Goal: Task Accomplishment & Management: Use online tool/utility

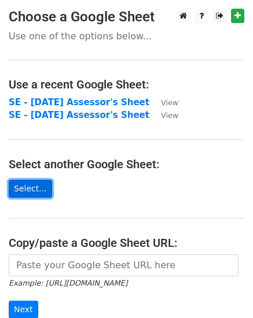
click at [28, 186] on link "Select..." at bounding box center [30, 189] width 43 height 18
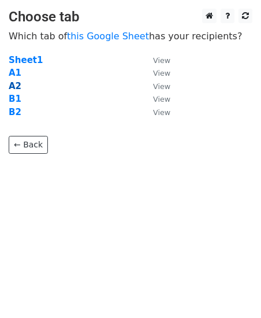
click at [13, 84] on strong "A2" at bounding box center [15, 86] width 13 height 10
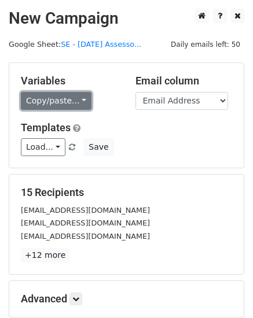
click at [77, 99] on link "Copy/paste..." at bounding box center [56, 101] width 71 height 18
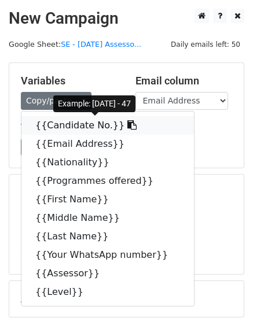
click at [68, 126] on link "{{Candidate No.}}" at bounding box center [107, 125] width 172 height 19
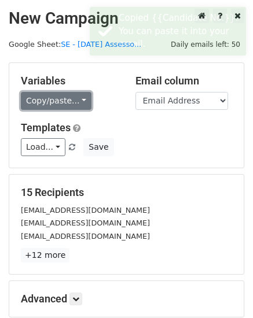
click at [77, 101] on link "Copy/paste..." at bounding box center [56, 101] width 71 height 18
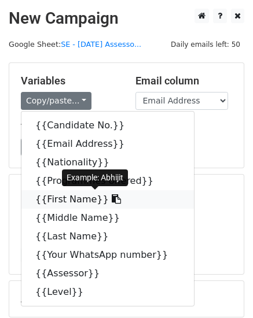
click at [51, 202] on link "{{First Name}}" at bounding box center [107, 199] width 172 height 19
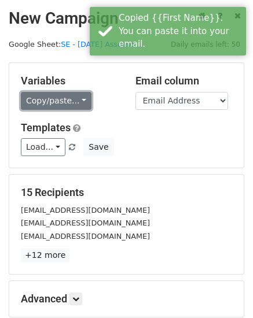
click at [76, 99] on link "Copy/paste..." at bounding box center [56, 101] width 71 height 18
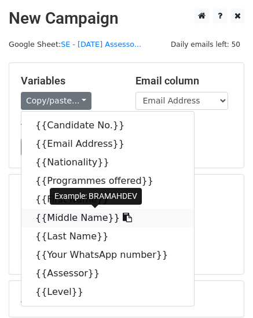
click at [60, 217] on link "{{Middle Name}}" at bounding box center [107, 218] width 172 height 19
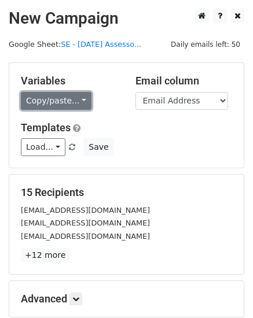
click at [75, 99] on link "Copy/paste..." at bounding box center [56, 101] width 71 height 18
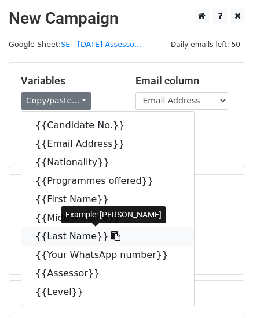
click at [76, 235] on link "{{Last Name}}" at bounding box center [107, 236] width 172 height 19
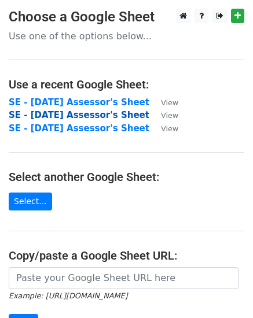
click at [66, 117] on strong "SE - September 2025 Assessor's Sheet" at bounding box center [79, 115] width 141 height 10
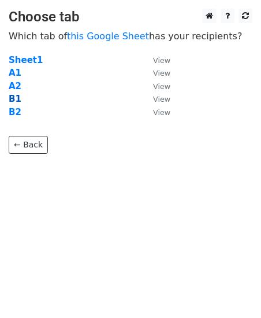
click at [10, 98] on strong "B1" at bounding box center [15, 99] width 13 height 10
click at [12, 99] on strong "B1" at bounding box center [15, 99] width 13 height 10
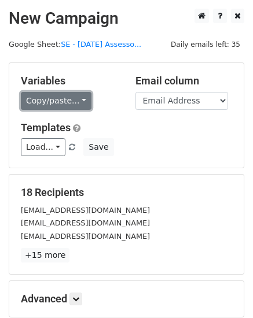
click at [79, 99] on link "Copy/paste..." at bounding box center [56, 101] width 71 height 18
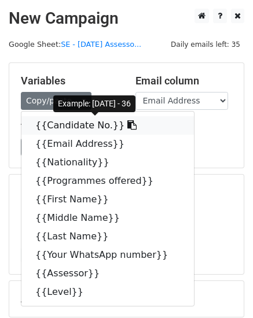
click at [62, 126] on link "{{Candidate No.}}" at bounding box center [107, 125] width 172 height 19
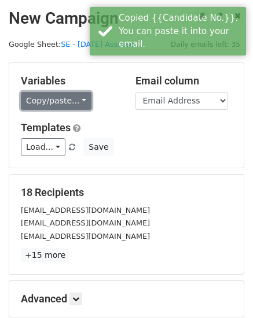
click at [76, 98] on link "Copy/paste..." at bounding box center [56, 101] width 71 height 18
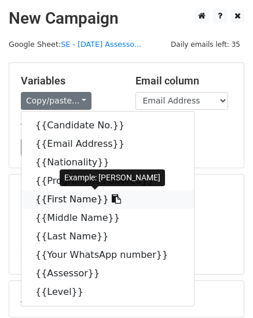
click at [53, 200] on link "{{First Name}}" at bounding box center [107, 199] width 172 height 19
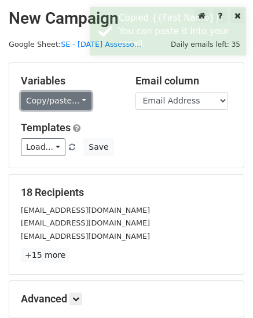
click at [76, 99] on link "Copy/paste..." at bounding box center [56, 101] width 71 height 18
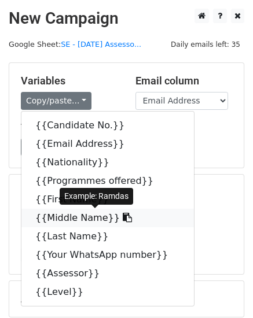
click at [60, 220] on link "{{Middle Name}}" at bounding box center [107, 218] width 172 height 19
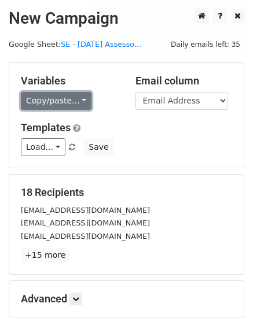
click at [76, 99] on link "Copy/paste..." at bounding box center [56, 101] width 71 height 18
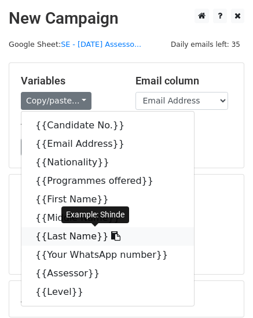
click at [62, 232] on link "{{Last Name}}" at bounding box center [107, 236] width 172 height 19
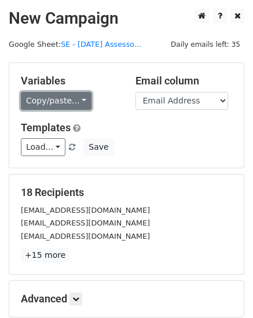
click at [77, 100] on link "Copy/paste..." at bounding box center [56, 101] width 71 height 18
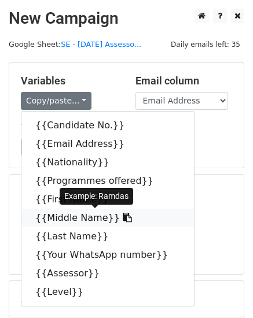
click at [88, 217] on link "{{Middle Name}}" at bounding box center [107, 218] width 172 height 19
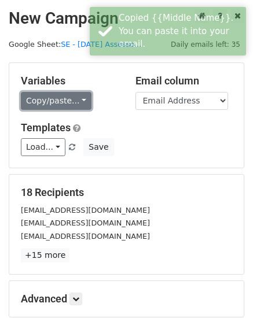
click at [76, 101] on link "Copy/paste..." at bounding box center [56, 101] width 71 height 18
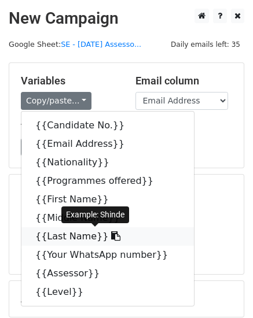
click at [56, 235] on link "{{Last Name}}" at bounding box center [107, 236] width 172 height 19
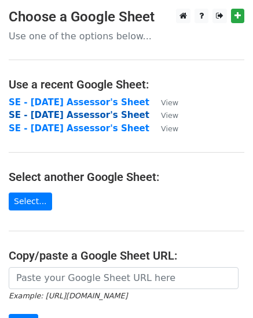
click at [54, 113] on strong "SE - September 2025 Assessor's Sheet" at bounding box center [79, 115] width 141 height 10
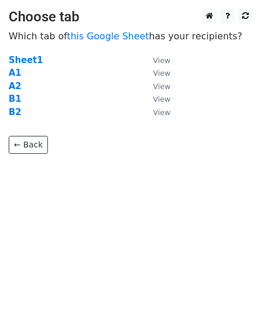
click at [8, 109] on main "Choose tab Which tab of this Google Sheet has your recipients? Sheet1 View A1 V…" at bounding box center [130, 81] width 261 height 145
click at [14, 113] on strong "B2" at bounding box center [15, 112] width 13 height 10
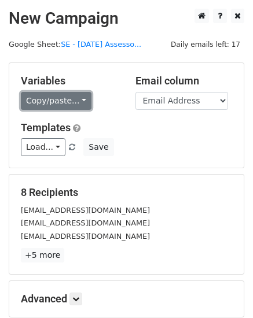
click at [78, 99] on link "Copy/paste..." at bounding box center [56, 101] width 71 height 18
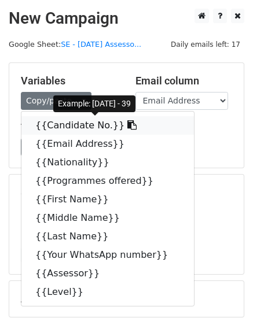
click at [68, 125] on link "{{Candidate No.}}" at bounding box center [107, 125] width 172 height 19
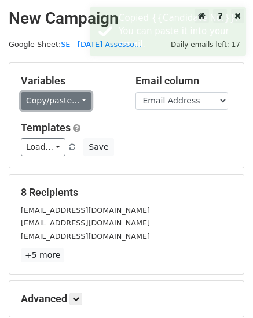
click at [79, 98] on link "Copy/paste..." at bounding box center [56, 101] width 71 height 18
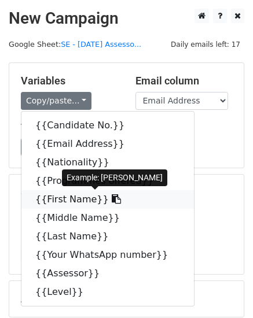
click at [48, 199] on link "{{First Name}}" at bounding box center [107, 199] width 172 height 19
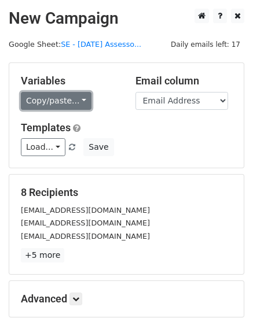
click at [75, 96] on link "Copy/paste..." at bounding box center [56, 101] width 71 height 18
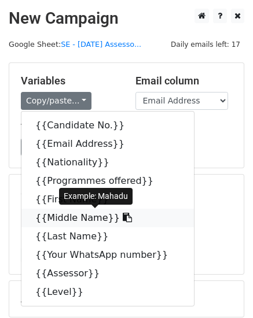
click at [57, 218] on link "{{Middle Name}}" at bounding box center [107, 218] width 172 height 19
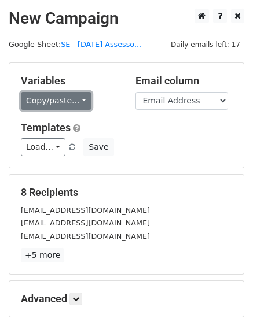
click at [78, 101] on link "Copy/paste..." at bounding box center [56, 101] width 71 height 18
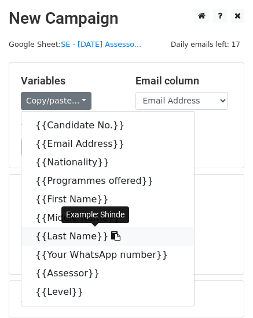
click at [68, 236] on link "{{Last Name}}" at bounding box center [107, 236] width 172 height 19
